Goal: Check status: Check status

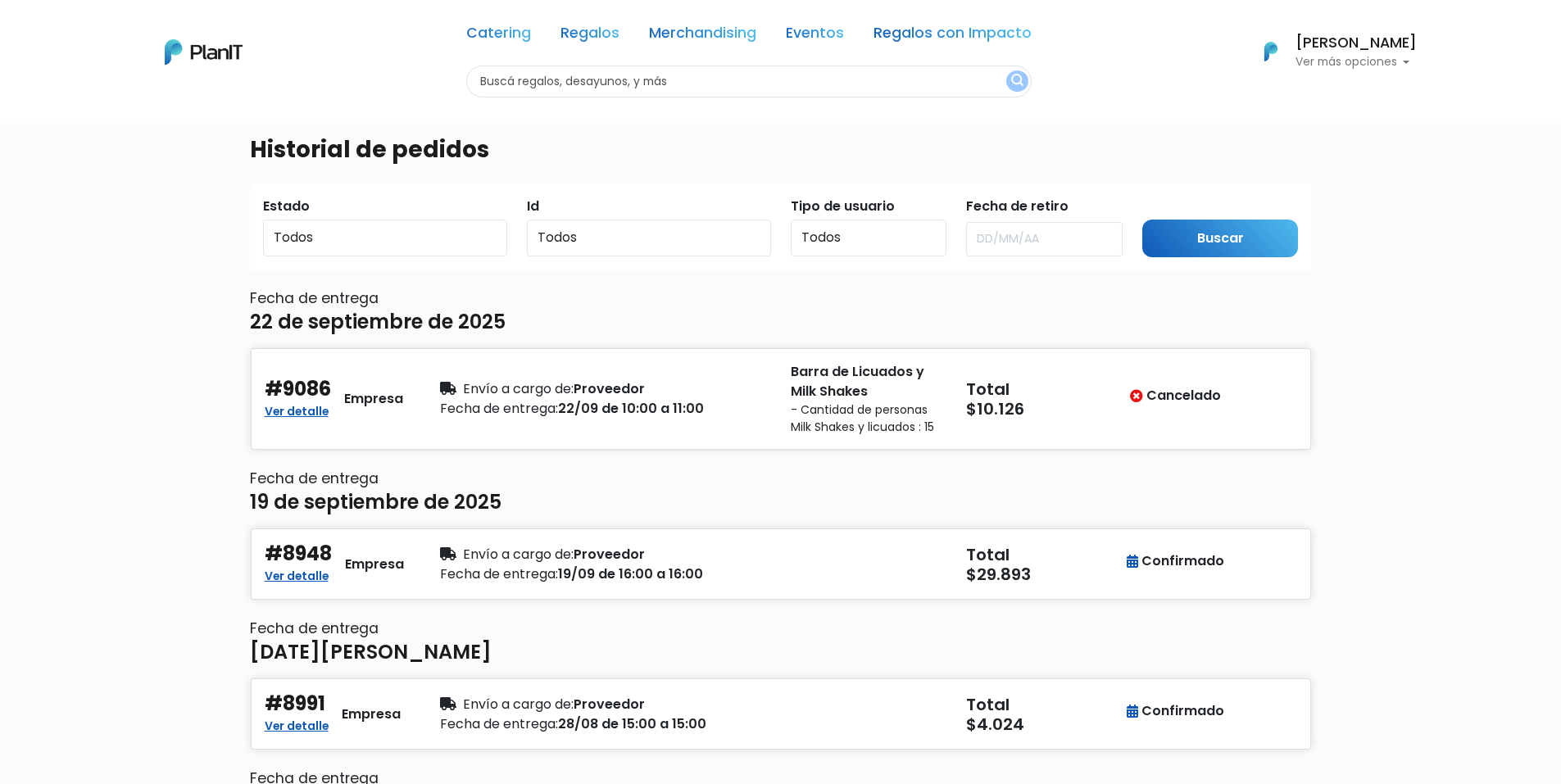
click at [1364, 62] on p "Ver más opciones" at bounding box center [1356, 62] width 121 height 11
click at [1353, 86] on li "Pedidos" at bounding box center [1344, 97] width 146 height 33
click at [1326, 65] on p "Ver más opciones" at bounding box center [1356, 62] width 121 height 11
click at [1337, 93] on li "Pedidos" at bounding box center [1344, 97] width 146 height 33
click at [1361, 66] on p "Ver más opciones" at bounding box center [1356, 62] width 121 height 11
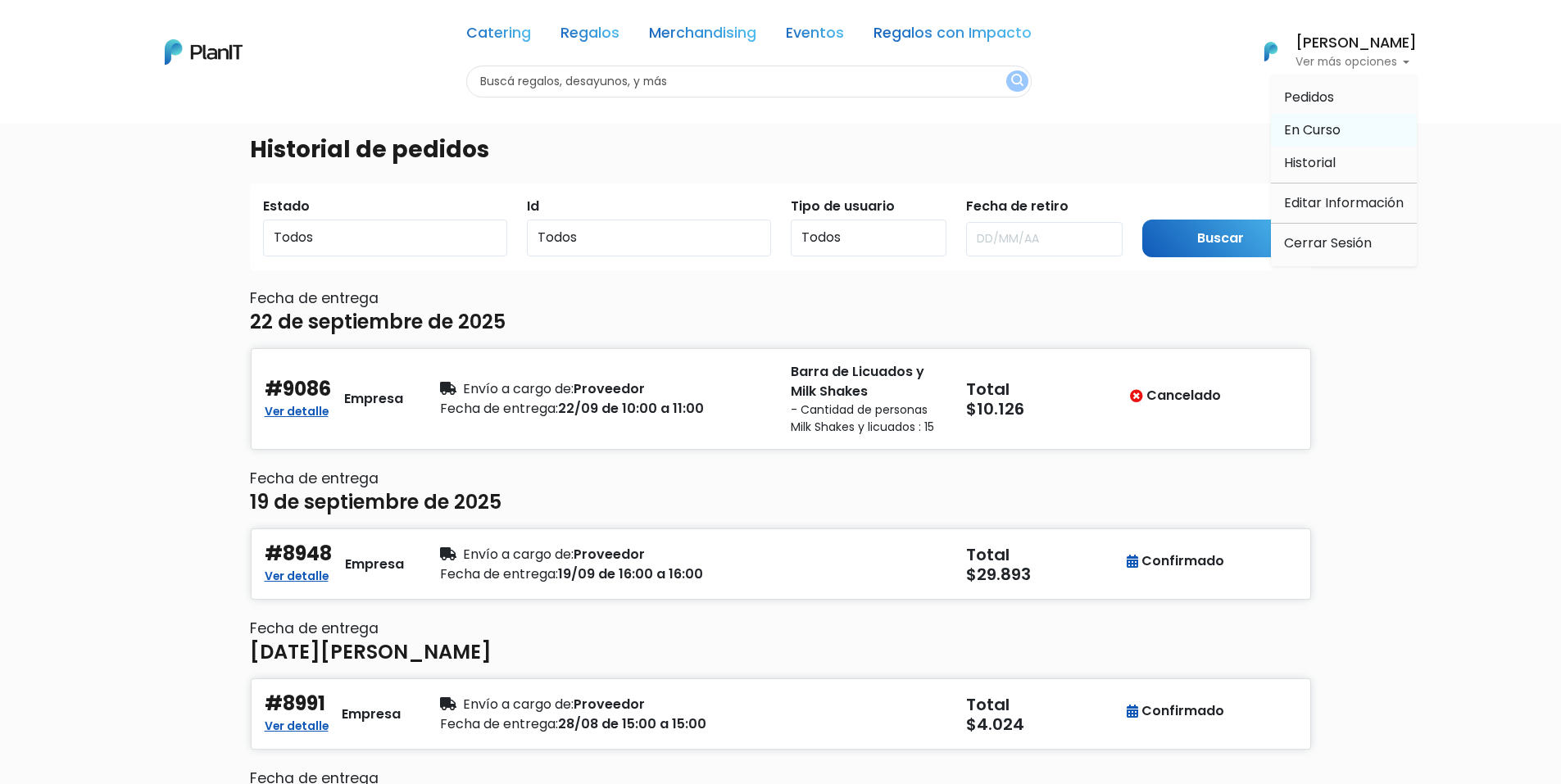
click at [1313, 135] on span "En Curso" at bounding box center [1312, 129] width 56 height 19
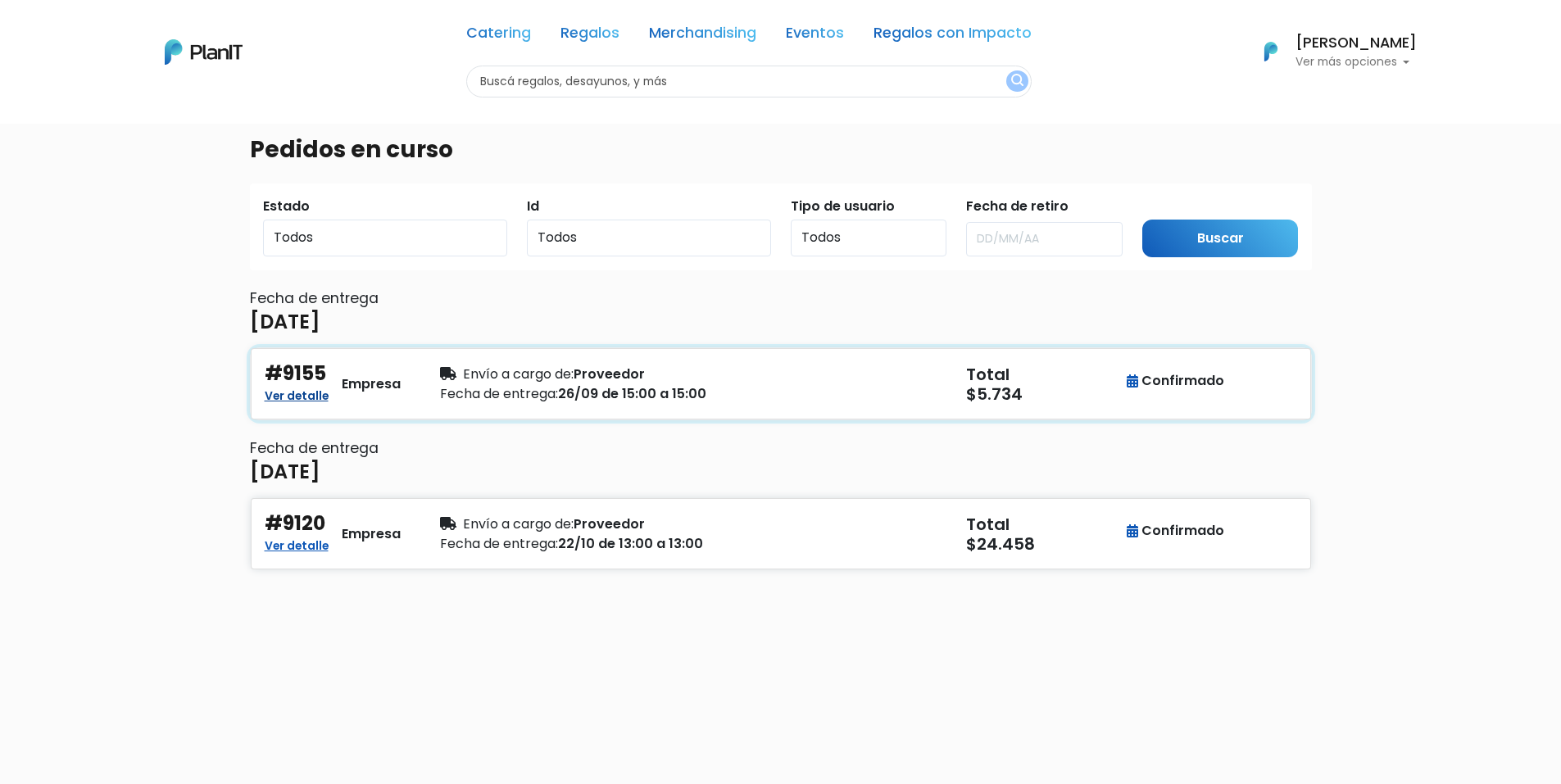
click at [326, 397] on link "Ver detalle" at bounding box center [296, 394] width 64 height 20
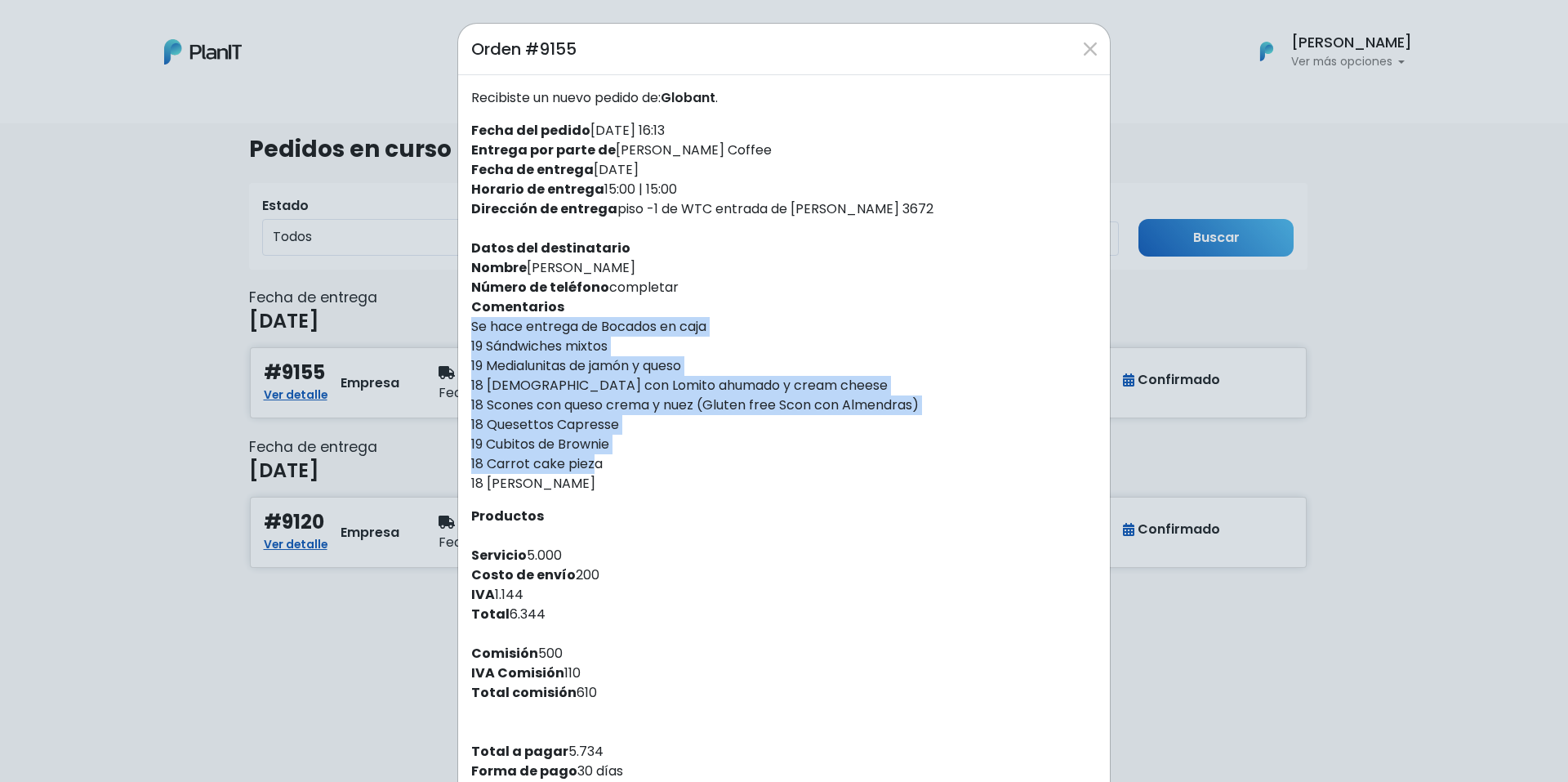
drag, startPoint x: 466, startPoint y: 329, endPoint x: 567, endPoint y: 435, distance: 146.4
click at [559, 482] on p "Se hace entrega de Bocados en caja 19 Sándwiches mixtos 19 Medialunitas de jamó…" at bounding box center [784, 405] width 626 height 177
copy p "Se hace entrega de Bocados en caja 19 Sándwiches mixtos 19 Medialunitas de jamó…"
drag, startPoint x: 610, startPoint y: 212, endPoint x: 944, endPoint y: 217, distance: 334.0
click at [944, 217] on div "Recibiste un nuevo pedido de: Globant . Fecha del pedido [DATE] 16:13 Entrega p…" at bounding box center [784, 434] width 652 height 719
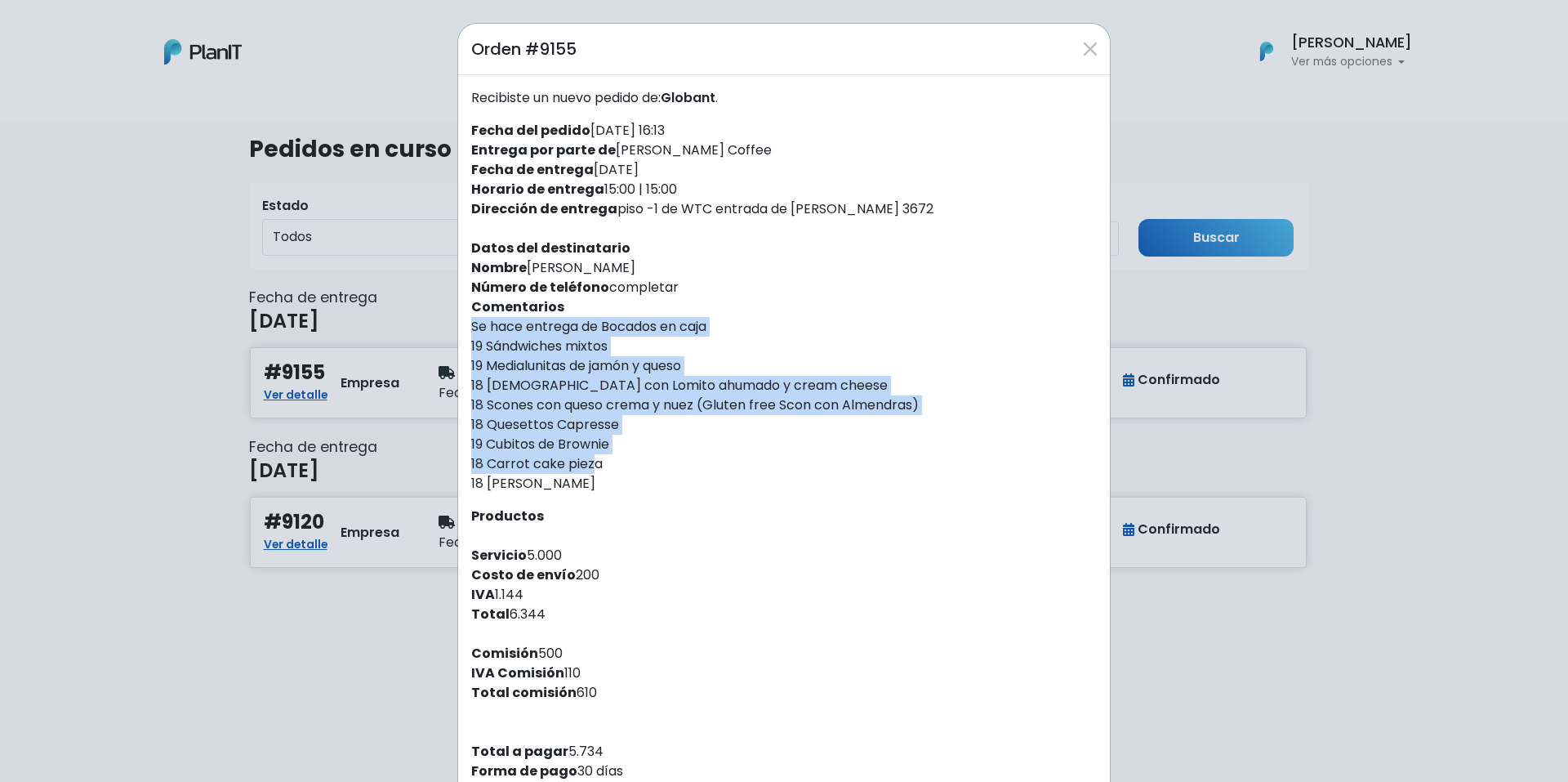
copy div "piso -1 de WTC entrada de [PERSON_NAME] 3672"
click at [1084, 39] on button "Close" at bounding box center [1090, 49] width 26 height 26
